Goal: Contribute content: Add original content to the website for others to see

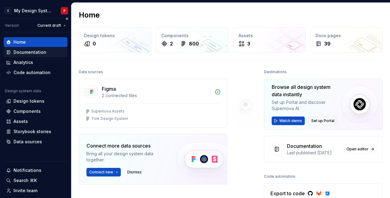
click at [30, 52] on div "Documentation" at bounding box center [29, 52] width 33 height 6
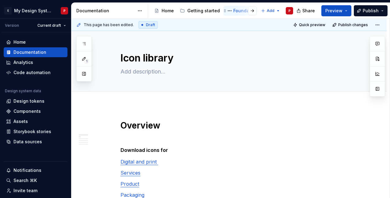
click at [234, 9] on div "Foundations" at bounding box center [246, 11] width 27 height 6
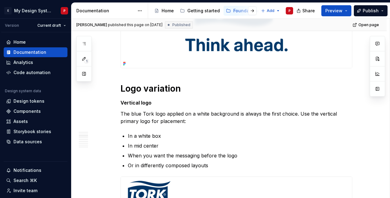
scroll to position [675, 0]
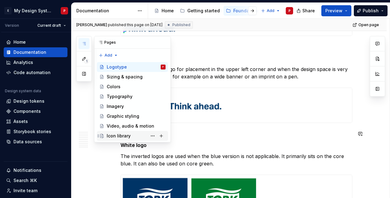
click at [120, 137] on div "Icon library" at bounding box center [119, 136] width 24 height 6
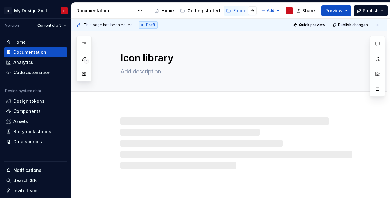
type textarea "*"
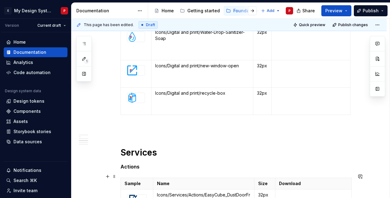
scroll to position [4755, 0]
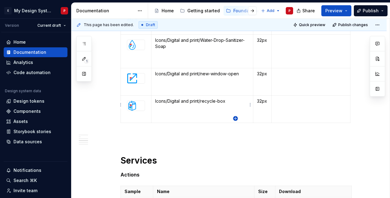
click at [236, 118] on icon "button" at bounding box center [235, 118] width 3 height 3
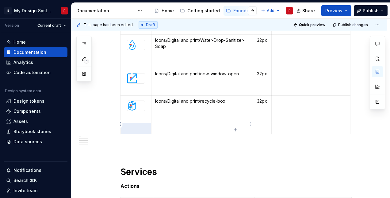
click at [163, 125] on p at bounding box center [202, 128] width 94 height 6
click at [142, 125] on p at bounding box center [136, 128] width 23 height 6
click at [119, 123] on html "E My Design System P Version Current draft Home Documentation Analytics Code au…" at bounding box center [195, 99] width 390 height 198
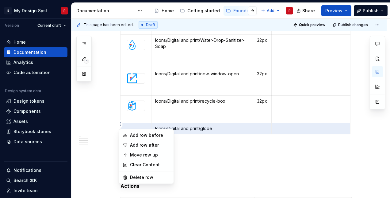
click at [134, 120] on html "E My Design System P Version Current draft Home Documentation Analytics Code au…" at bounding box center [195, 99] width 390 height 198
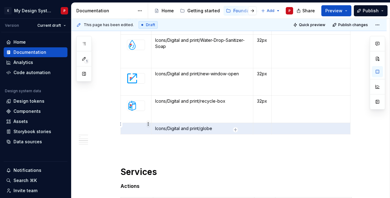
click at [147, 123] on html "E My Design System P Version Current draft Home Documentation Analytics Code au…" at bounding box center [195, 99] width 390 height 198
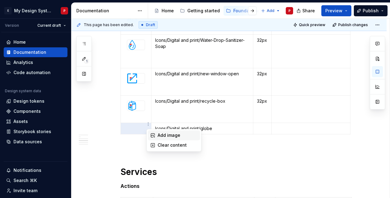
click at [157, 135] on div "Add image" at bounding box center [174, 135] width 52 height 10
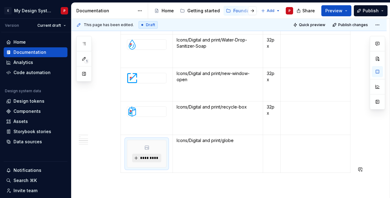
scroll to position [5593, 0]
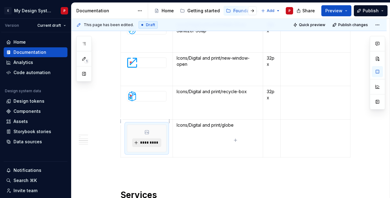
click at [137, 138] on button "*********" at bounding box center [146, 142] width 29 height 9
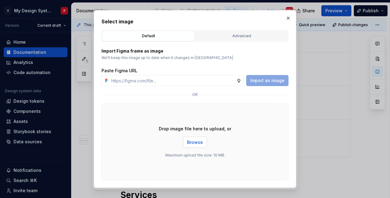
click at [198, 141] on span "Browse" at bounding box center [195, 142] width 16 height 6
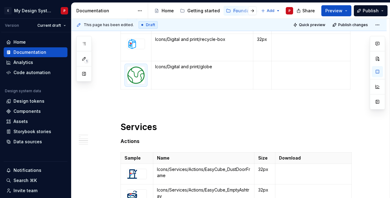
scroll to position [4825, 0]
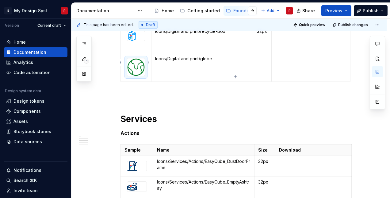
click at [139, 65] on img at bounding box center [135, 66] width 17 height 17
click at [177, 91] on p at bounding box center [237, 94] width 232 height 7
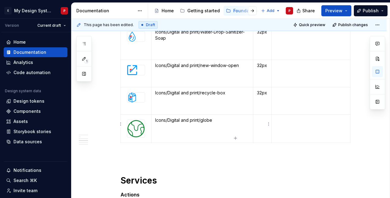
click at [261, 118] on p at bounding box center [262, 120] width 11 height 6
click at [144, 152] on p at bounding box center [237, 155] width 232 height 7
type textarea "*"
